Goal: Check status: Check status

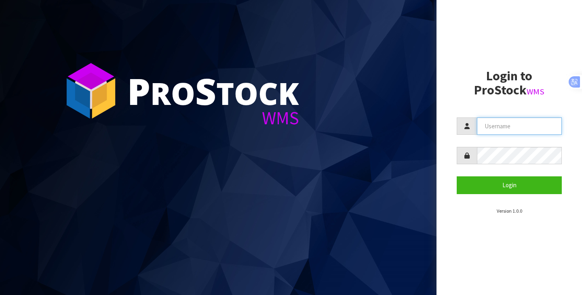
type input "[PERSON_NAME][EMAIL_ADDRESS][DOMAIN_NAME]"
click at [533, 176] on form "[PERSON_NAME][EMAIL_ADDRESS][DOMAIN_NAME] Login" at bounding box center [509, 156] width 105 height 76
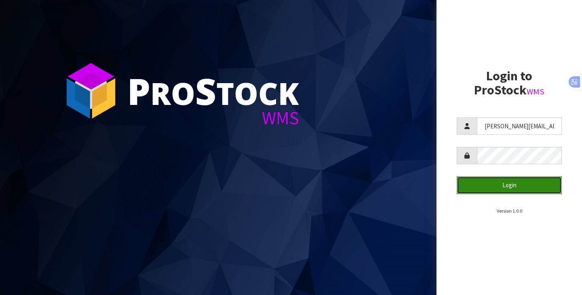
click at [525, 186] on button "Login" at bounding box center [509, 185] width 105 height 17
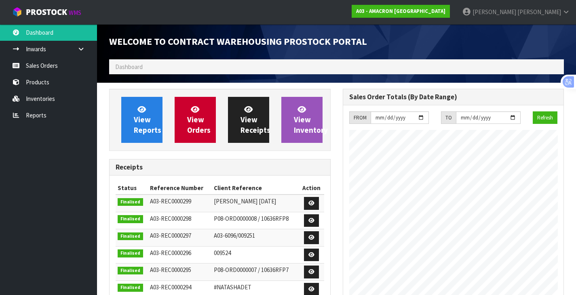
scroll to position [356, 233]
click at [153, 128] on span "View Reports" at bounding box center [147, 120] width 27 height 30
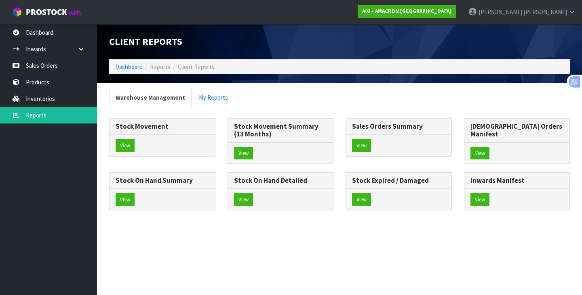
click at [484, 152] on div "View" at bounding box center [516, 153] width 105 height 21
click at [482, 150] on button "View" at bounding box center [479, 153] width 19 height 13
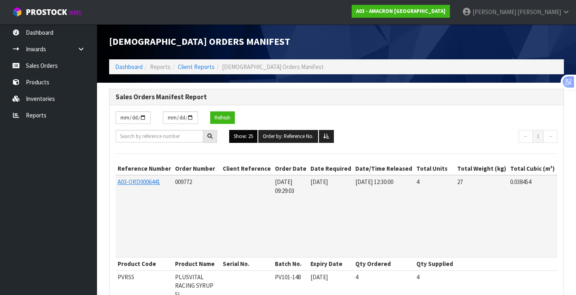
click at [236, 134] on button "Show: 25" at bounding box center [243, 136] width 28 height 13
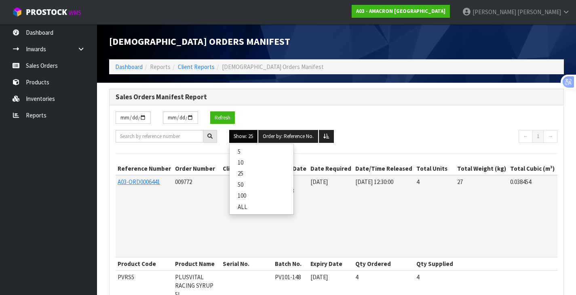
click at [247, 207] on link "ALL" at bounding box center [262, 207] width 64 height 11
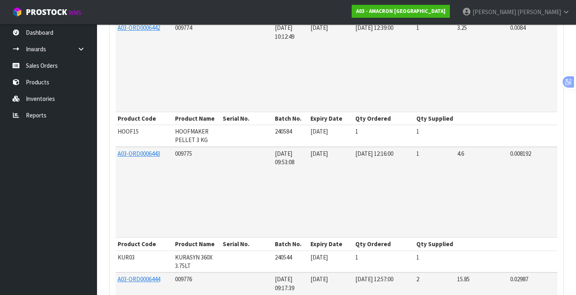
scroll to position [283, 0]
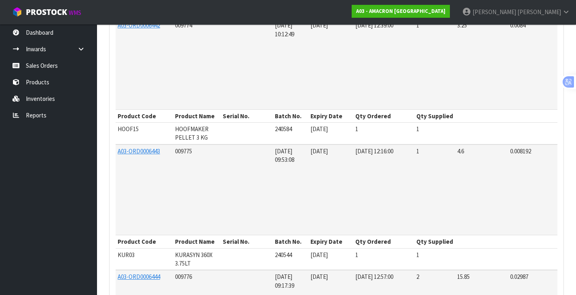
drag, startPoint x: 488, startPoint y: 46, endPoint x: 485, endPoint y: 35, distance: 11.4
click at [489, 19] on td at bounding box center [585, 3] width 261 height 31
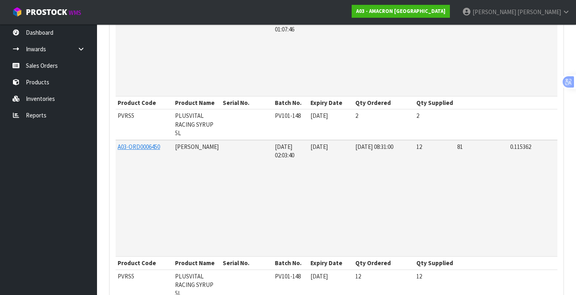
scroll to position [1186, 0]
